Goal: Navigation & Orientation: Go to known website

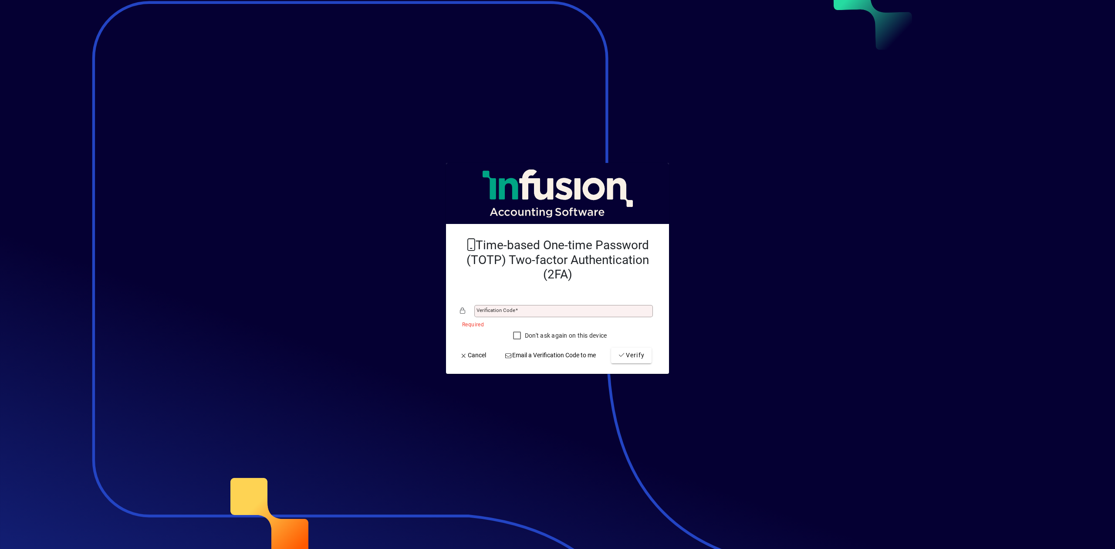
click at [580, 307] on div "Verification code" at bounding box center [563, 311] width 179 height 12
click at [506, 313] on input "Verification code" at bounding box center [565, 311] width 176 height 7
click at [511, 311] on input "Verification code" at bounding box center [565, 311] width 176 height 7
type input "******"
click at [611, 348] on button "Verify" at bounding box center [631, 356] width 41 height 16
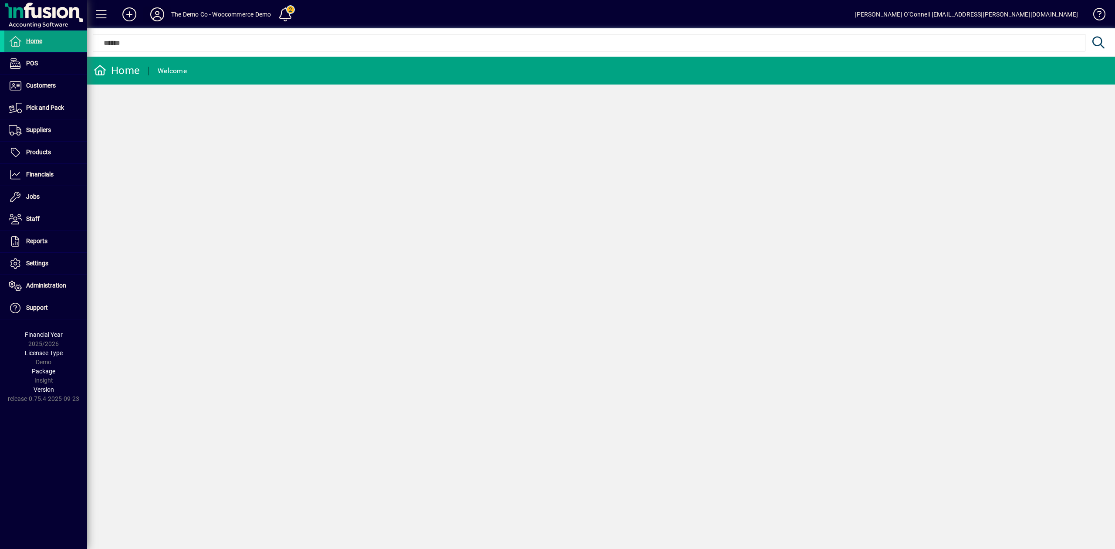
click at [161, 16] on icon at bounding box center [157, 14] width 17 height 14
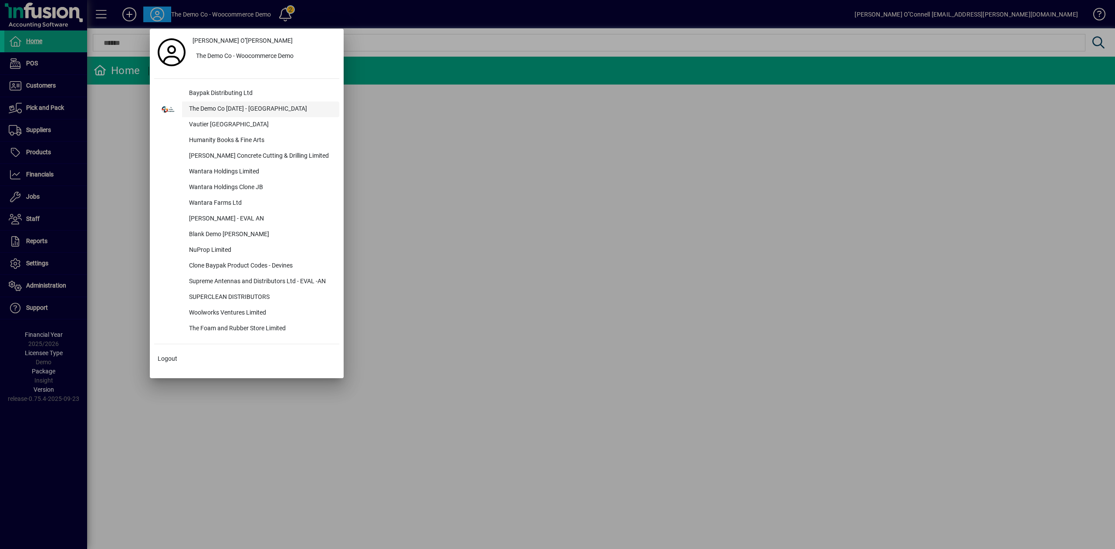
click at [219, 108] on div "The Demo Co [DATE] - [GEOGRAPHIC_DATA]" at bounding box center [260, 109] width 157 height 16
